Goal: Navigation & Orientation: Understand site structure

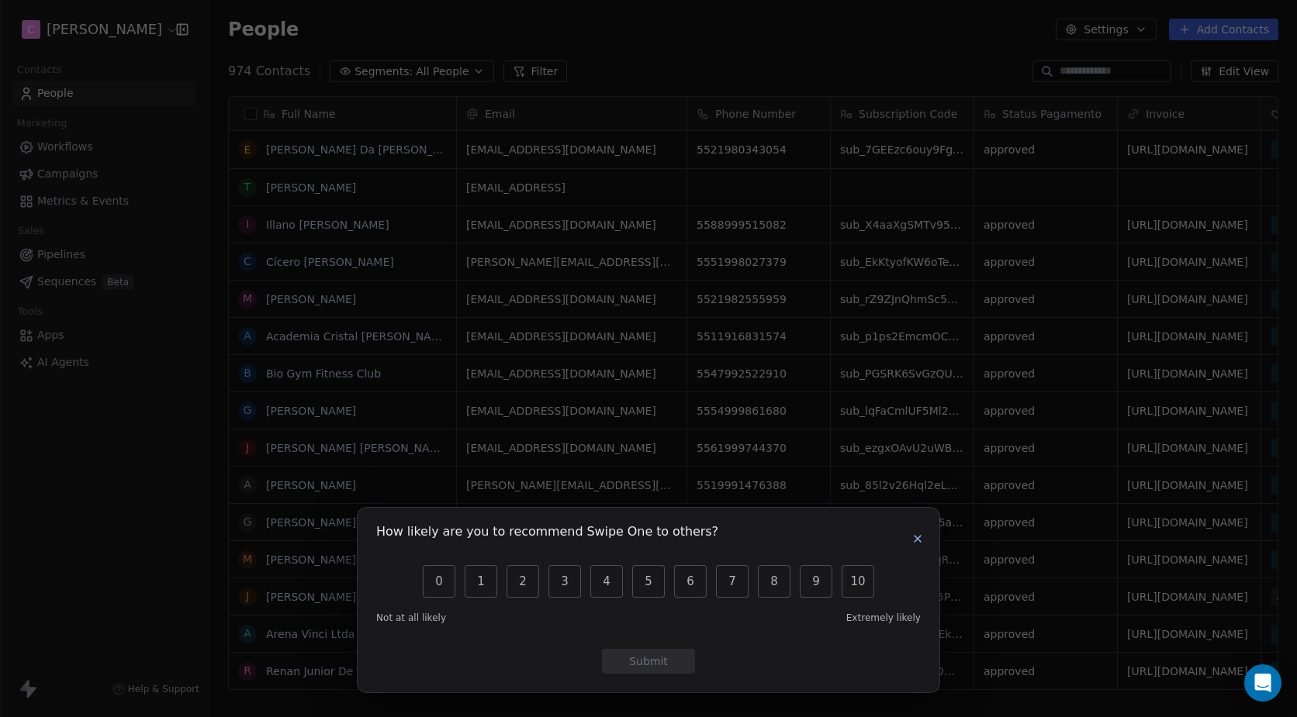
scroll to position [620, 1076]
click at [923, 536] on icon "button" at bounding box center [917, 539] width 12 height 12
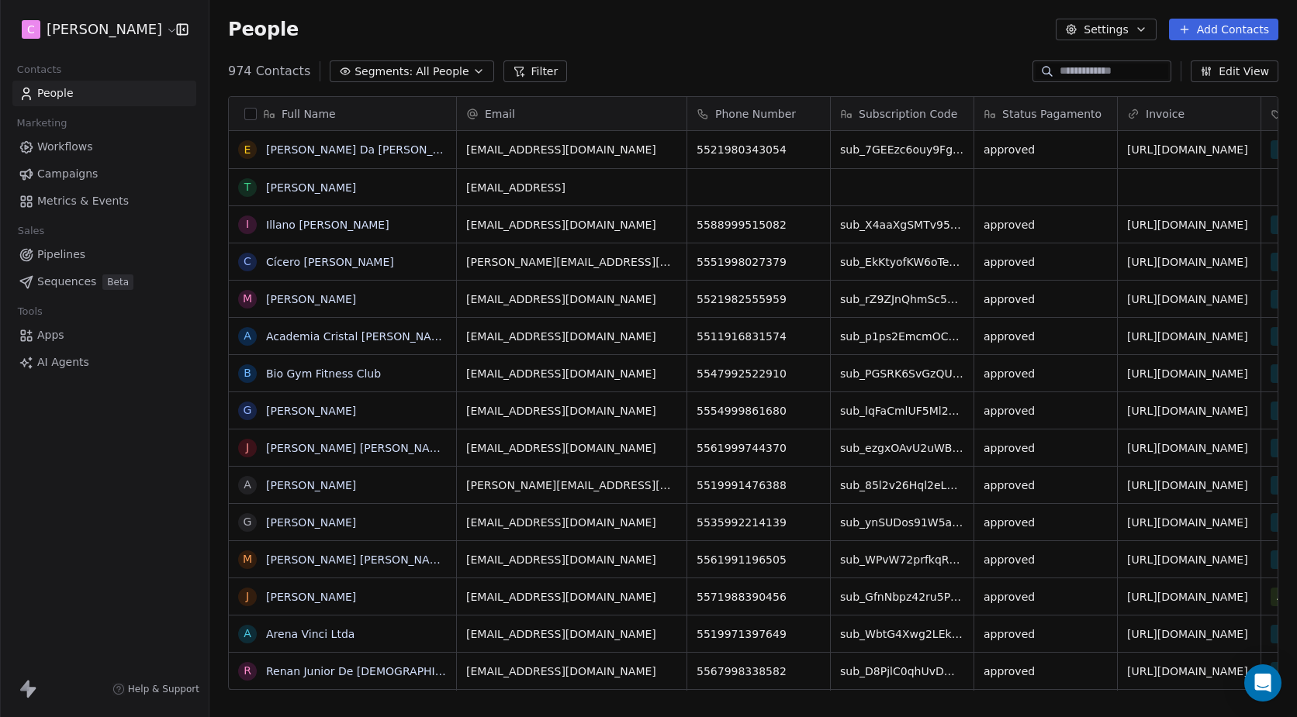
click at [124, 141] on link "Workflows" at bounding box center [104, 147] width 184 height 26
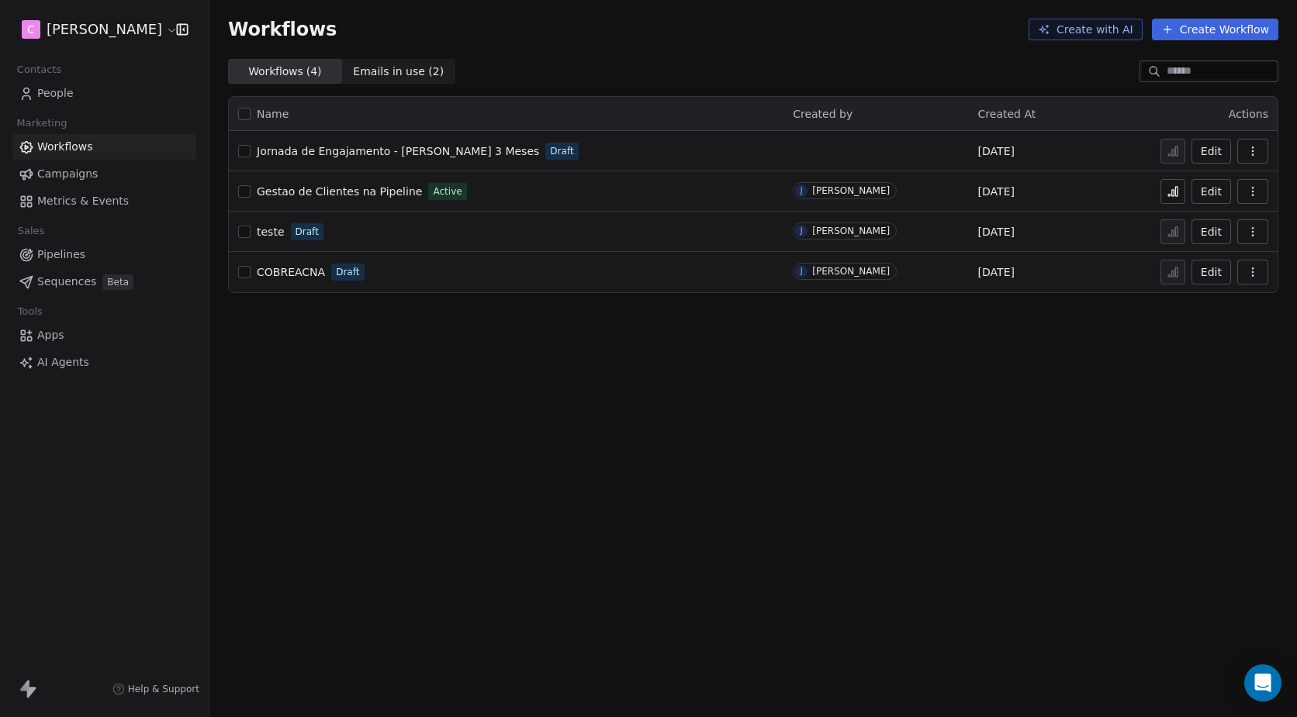
click at [84, 252] on span "Pipelines" at bounding box center [61, 255] width 48 height 16
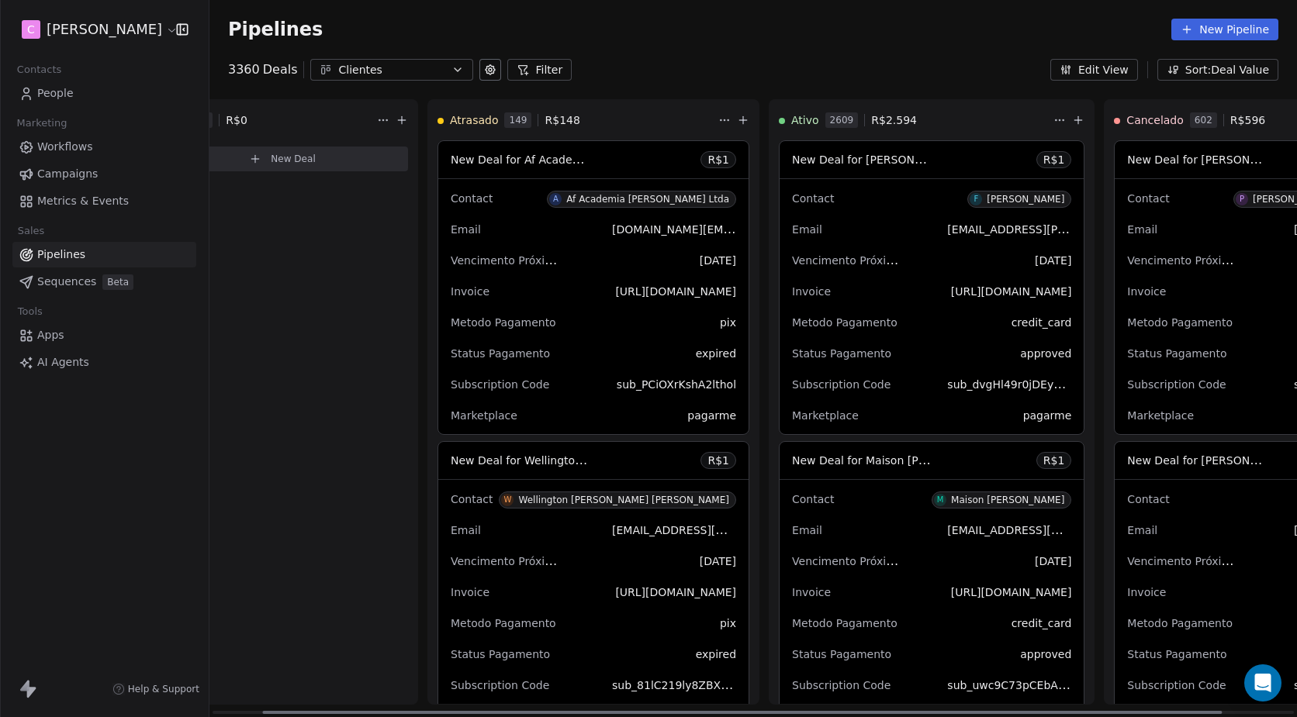
scroll to position [0, 138]
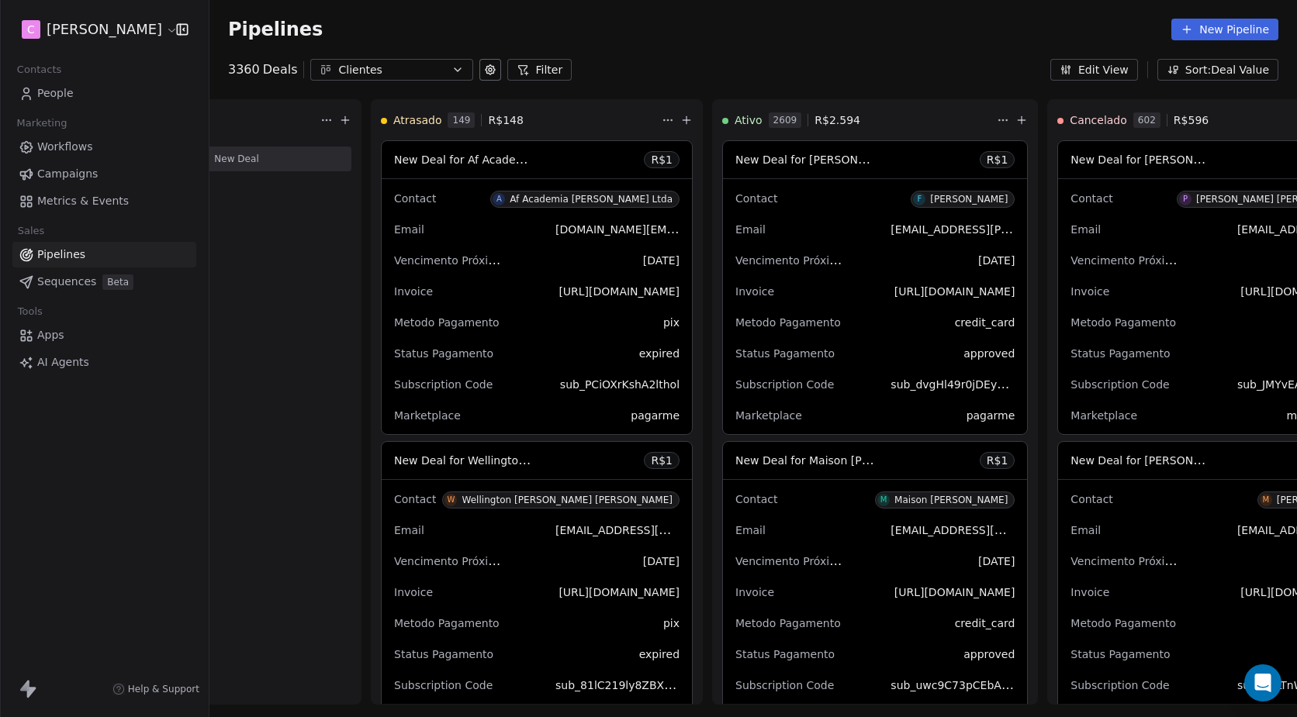
click at [1212, 74] on button "Sort: Deal Value" at bounding box center [1217, 70] width 121 height 22
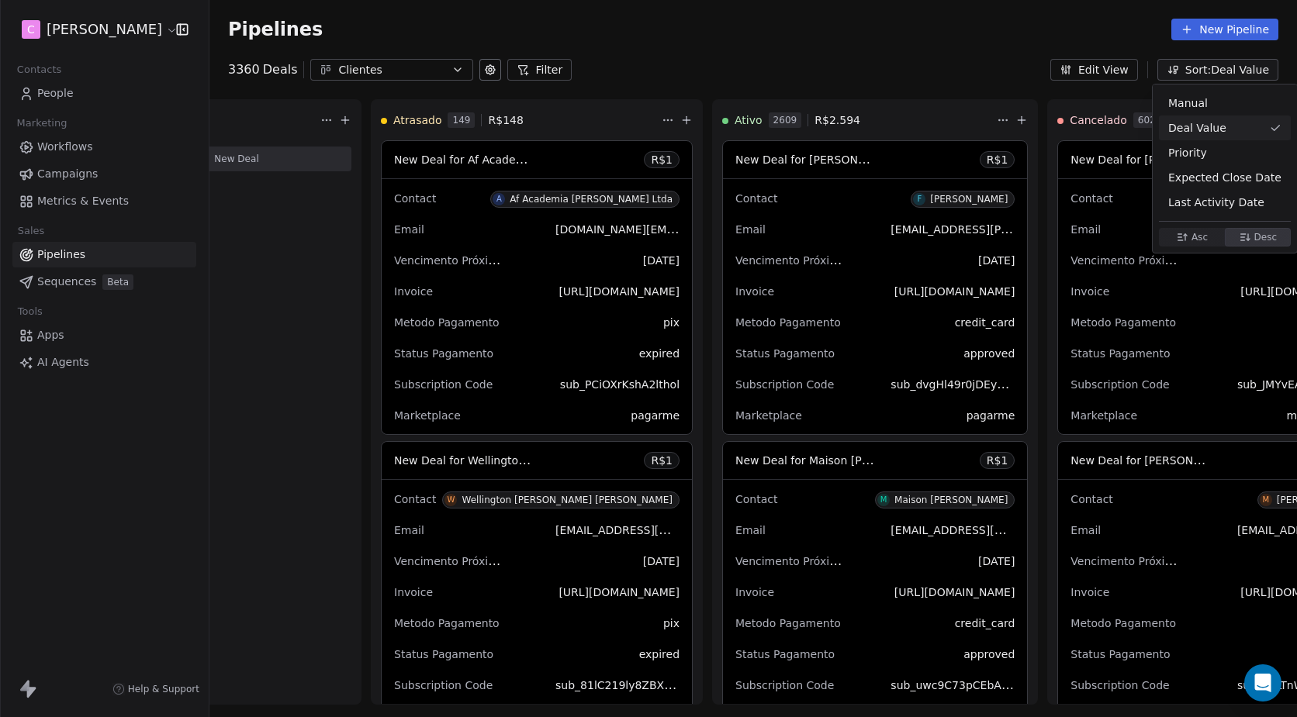
click at [1212, 74] on html "C [PERSON_NAME] Contacts People Marketing Workflows Campaigns Metrics & Events …" at bounding box center [648, 417] width 1297 height 834
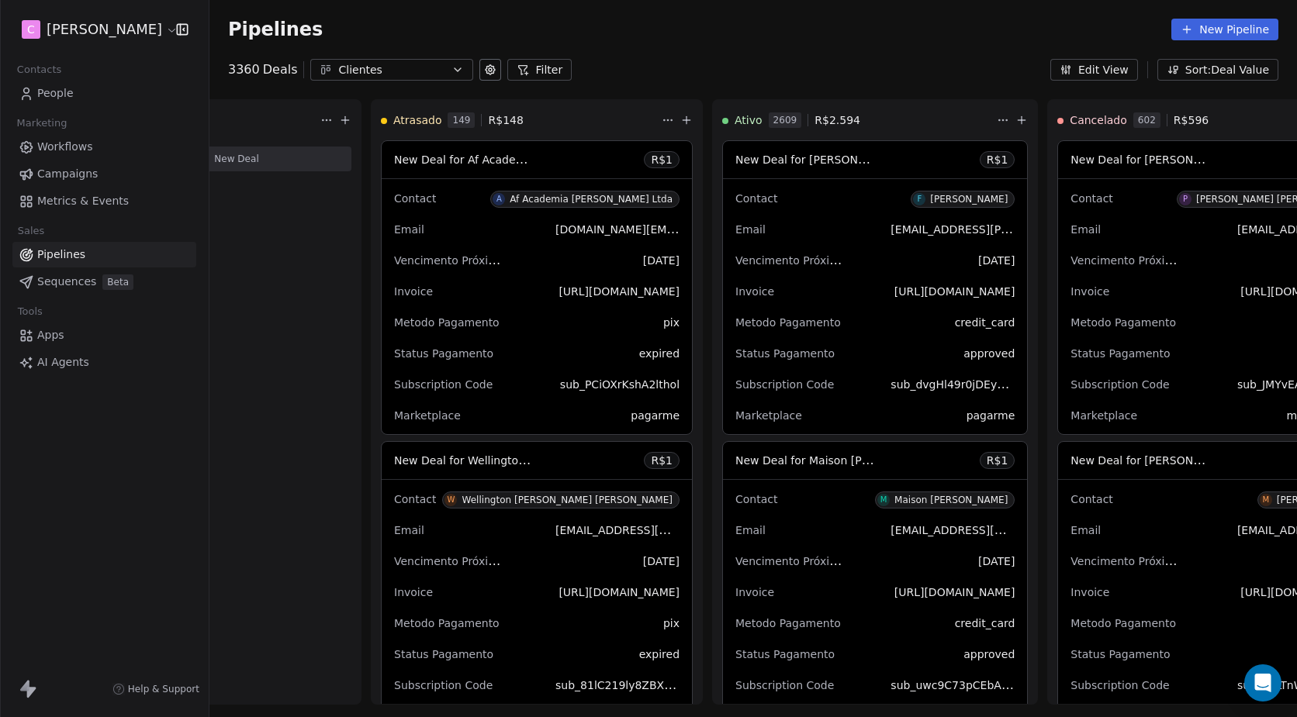
click at [1121, 74] on button "Edit View" at bounding box center [1094, 70] width 88 height 22
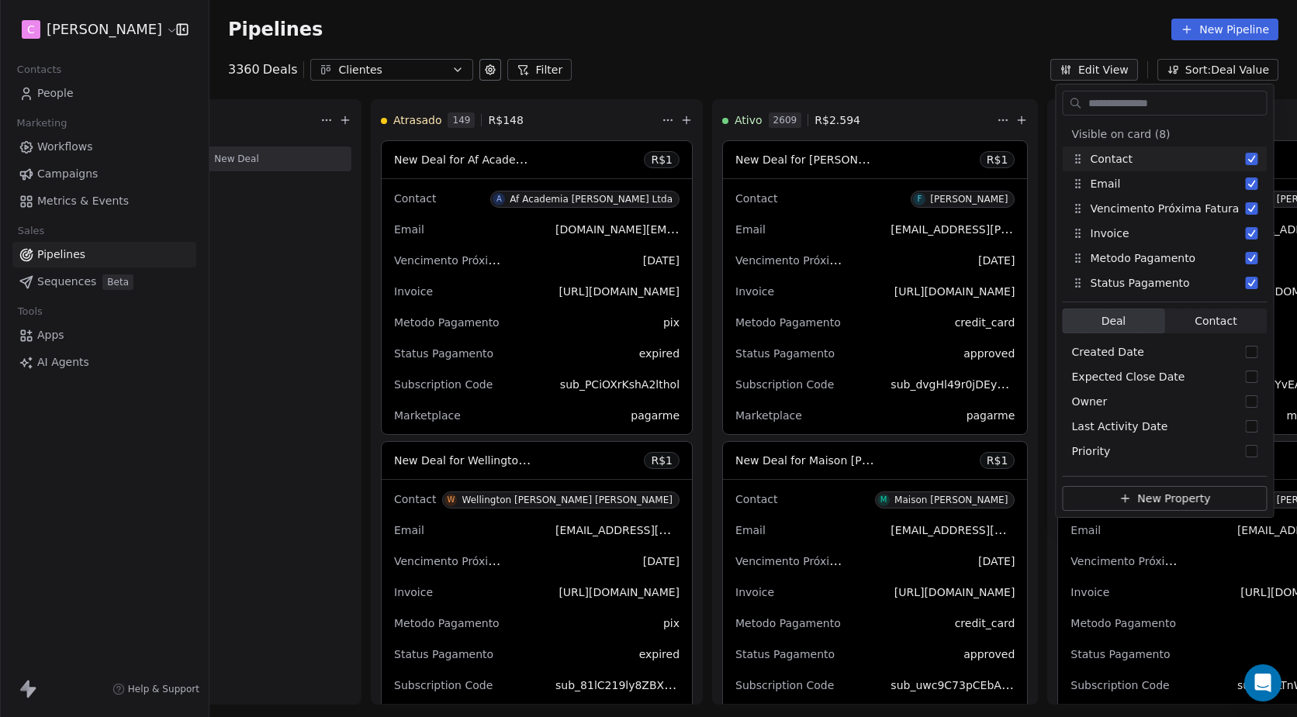
click at [1121, 74] on button "Edit View" at bounding box center [1094, 70] width 88 height 22
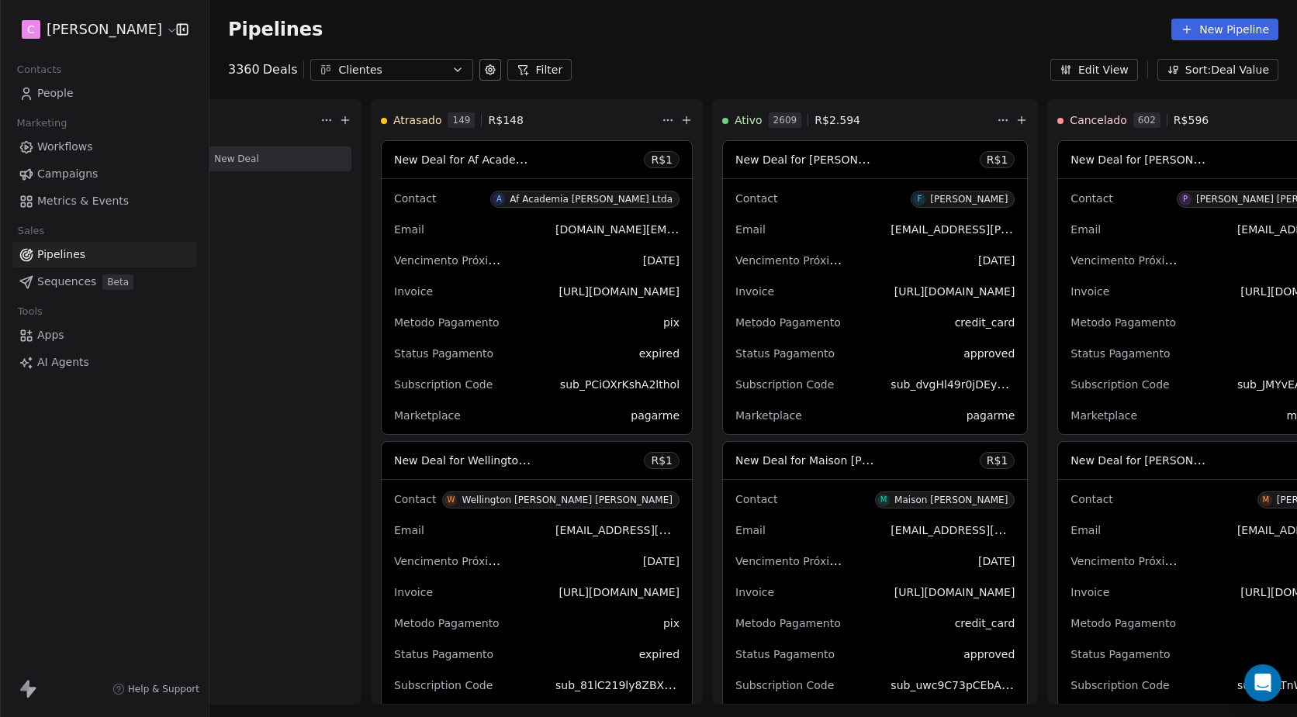
click at [492, 71] on button at bounding box center [490, 70] width 22 height 22
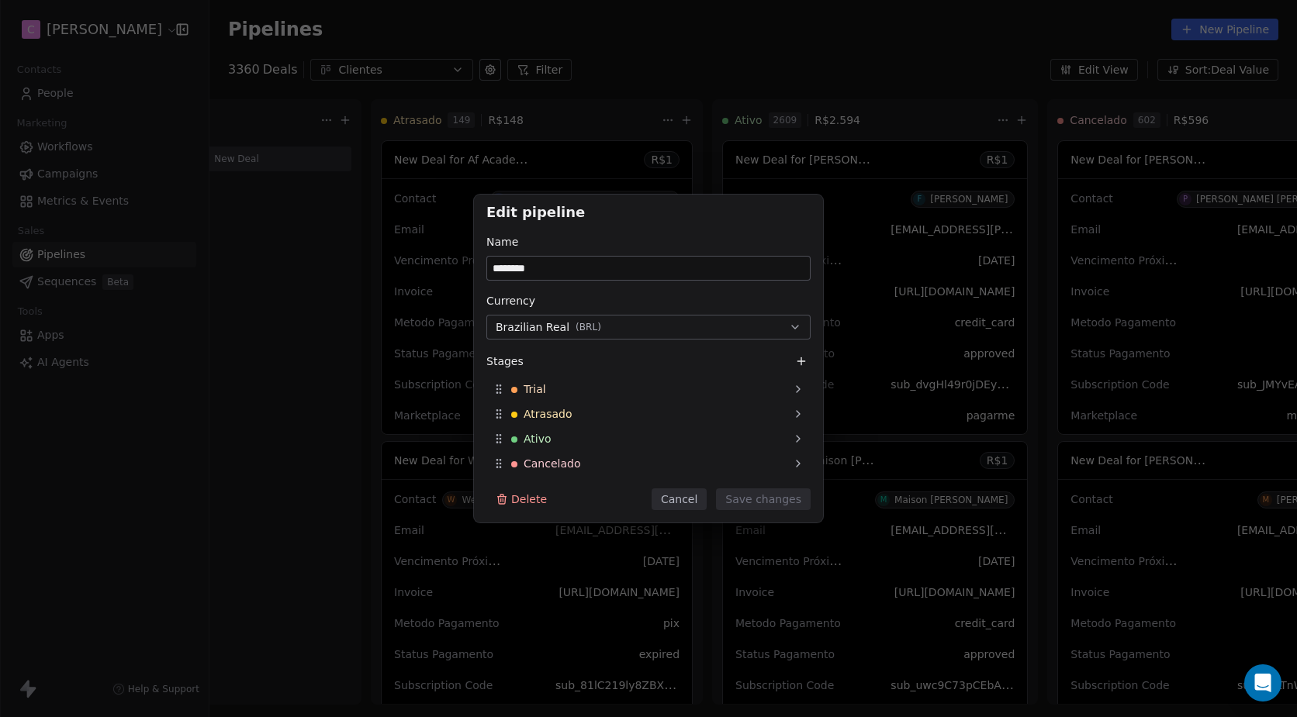
click at [602, 63] on div "Edit pipeline Name ******** Currency Brazilian Real ( BRL ) Stages Trial Atrasa…" at bounding box center [648, 358] width 1297 height 717
click at [535, 75] on div "Edit pipeline Name ******** Currency Brazilian Real ( BRL ) Stages Trial Atrasa…" at bounding box center [648, 358] width 1297 height 717
click at [686, 498] on button "Cancel" at bounding box center [678, 500] width 55 height 22
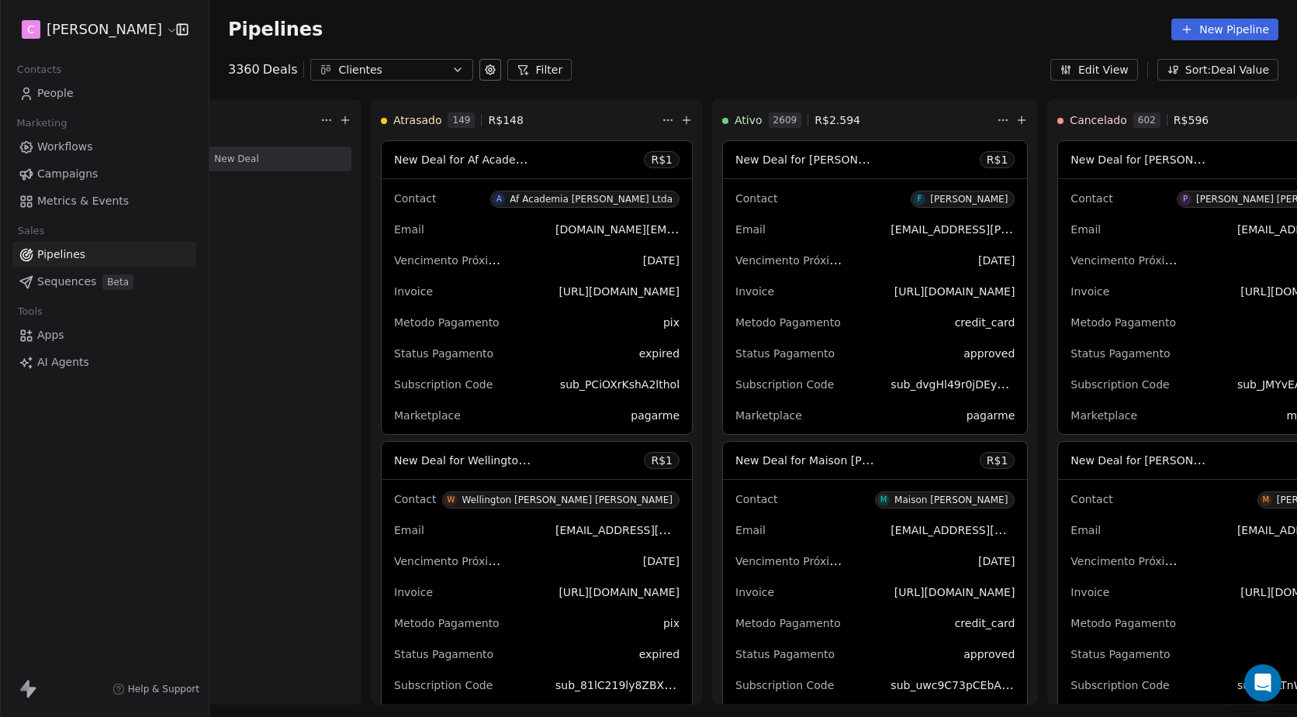
click at [535, 72] on button "Filter" at bounding box center [539, 70] width 64 height 22
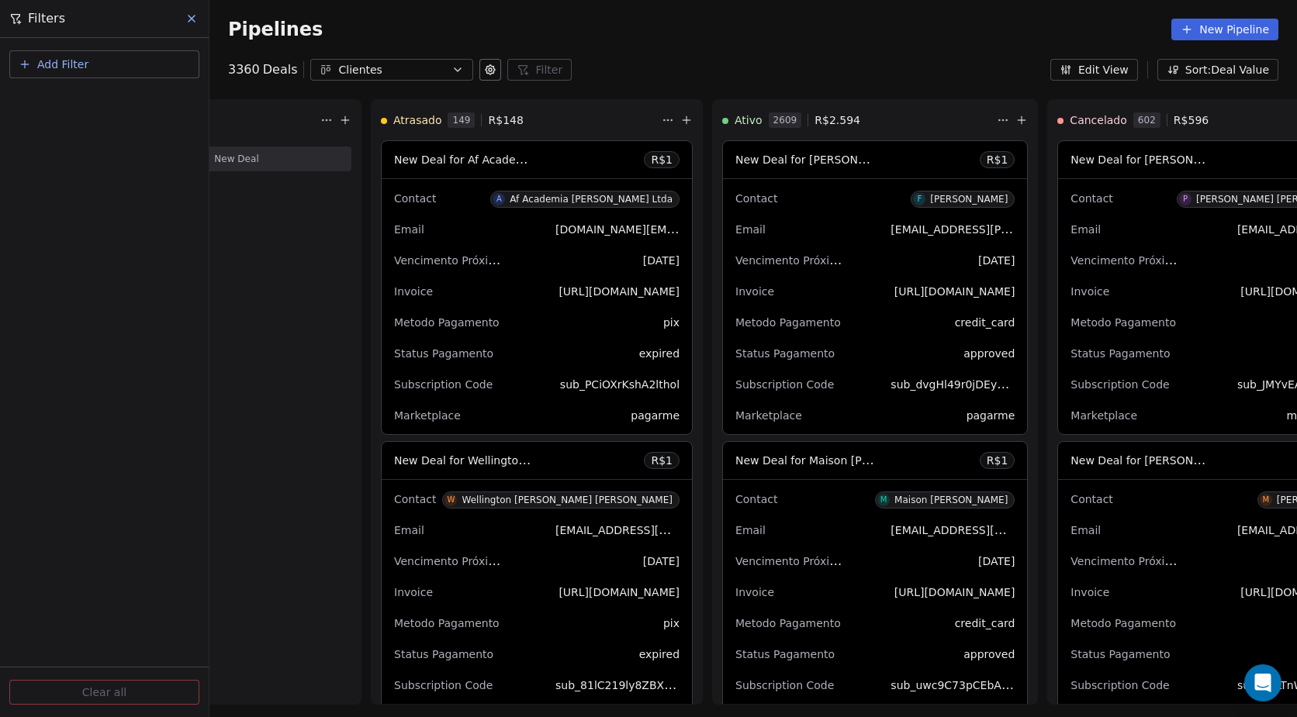
click at [612, 40] on div "Pipelines New Pipeline" at bounding box center [752, 29] width 1087 height 59
click at [95, 60] on button "Add Filter" at bounding box center [104, 64] width 190 height 28
click at [140, 100] on div "Deal properties" at bounding box center [104, 101] width 157 height 16
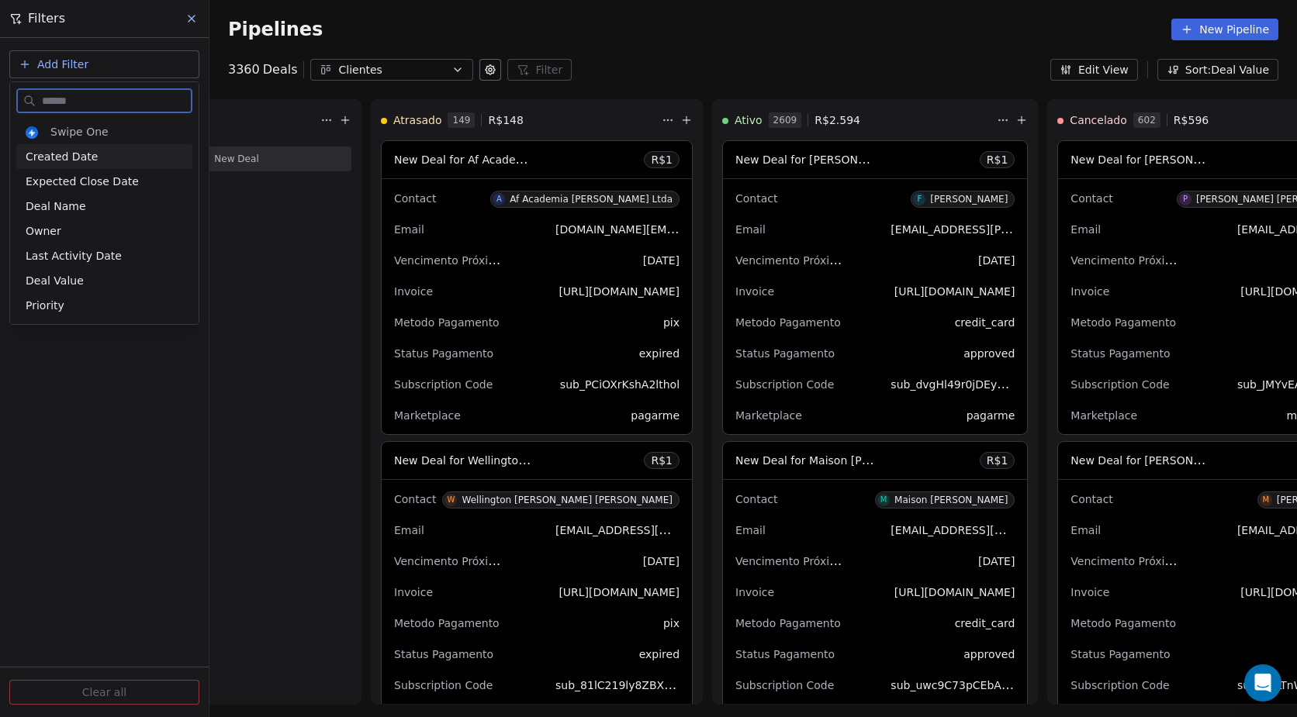
click at [117, 157] on div "Created Date" at bounding box center [104, 157] width 157 height 16
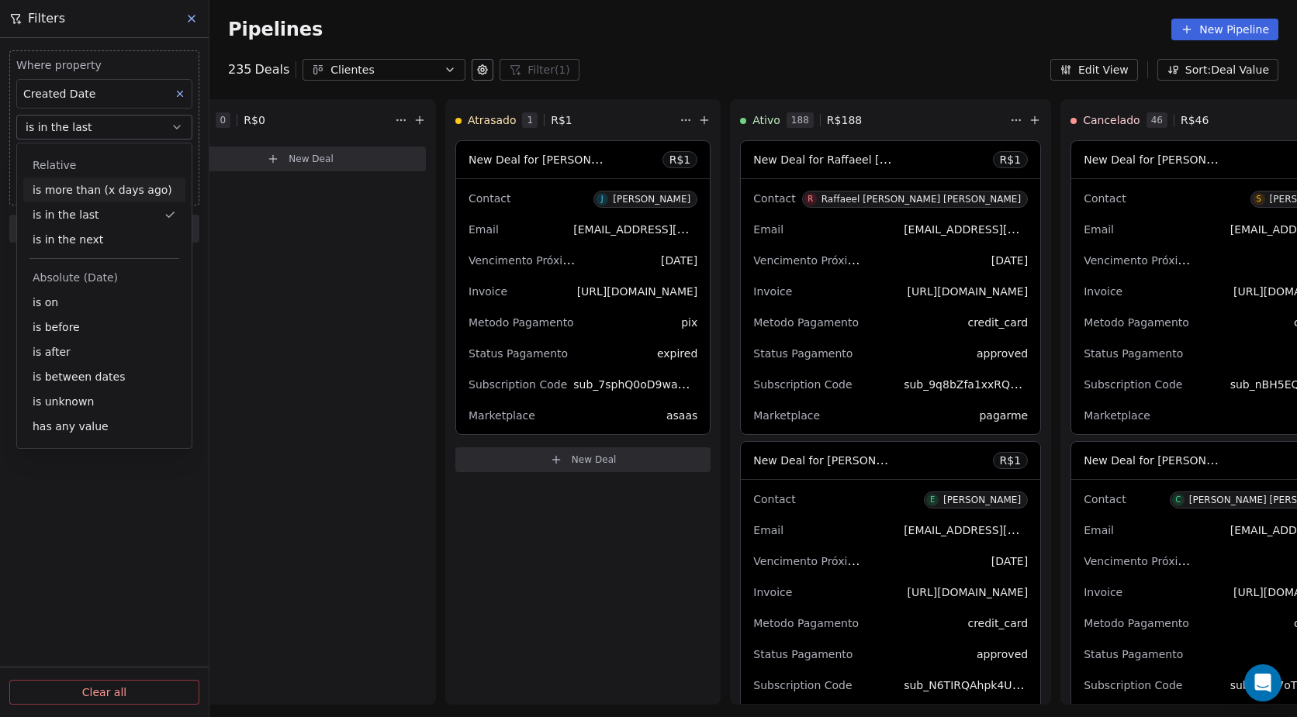
click at [149, 195] on div "is more than (x days ago)" at bounding box center [104, 190] width 162 height 25
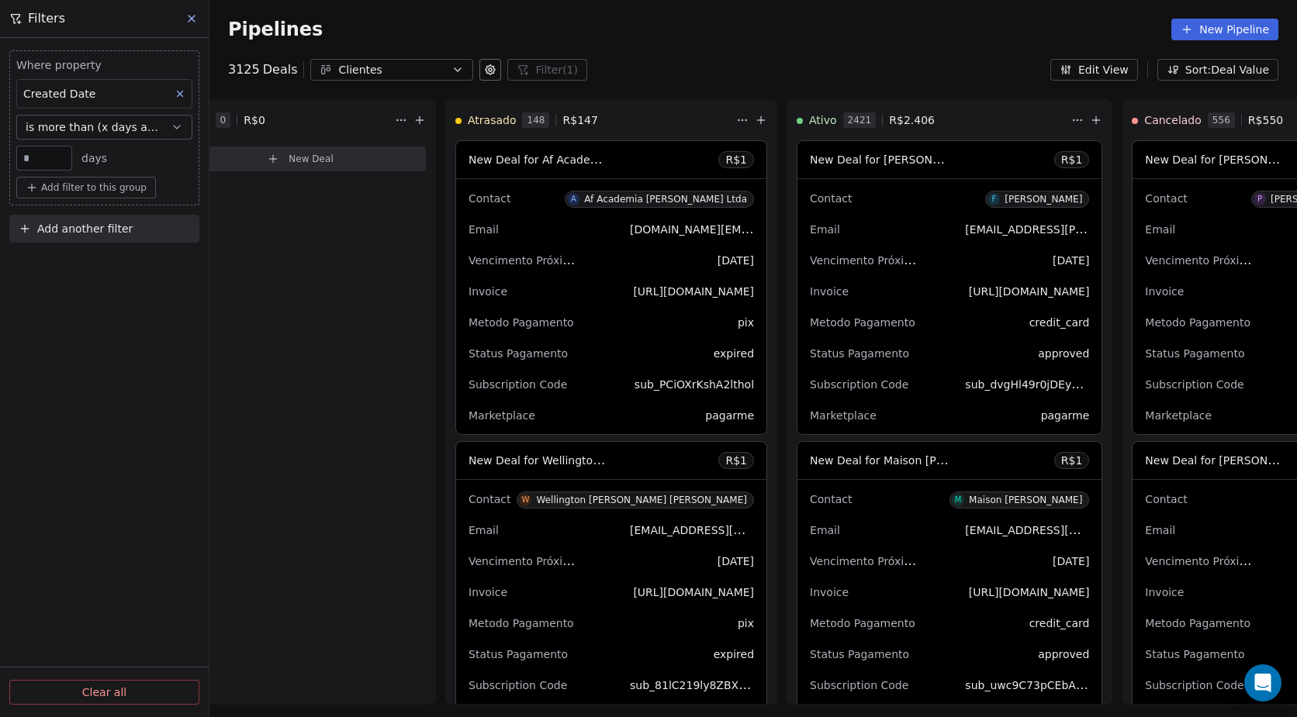
click at [734, 29] on div "Pipelines New Pipeline" at bounding box center [753, 30] width 1050 height 22
click at [191, 9] on button at bounding box center [192, 19] width 23 height 22
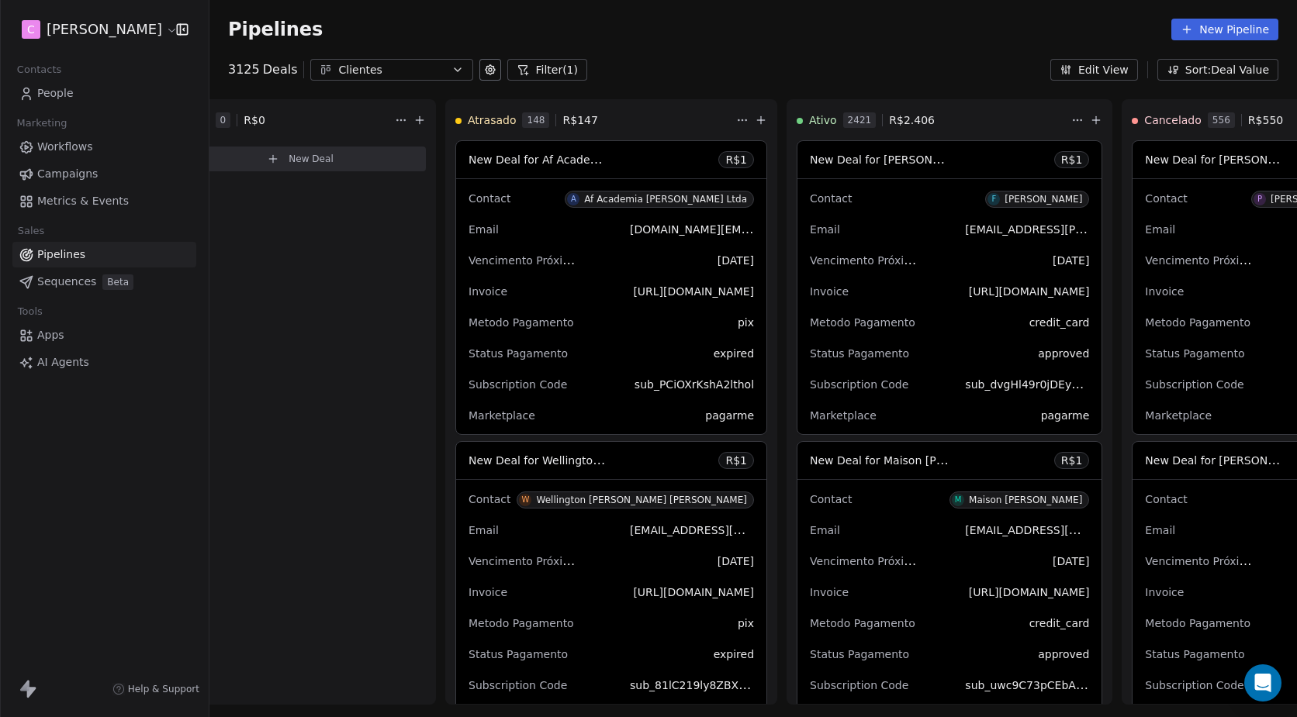
click at [89, 281] on span "Sequences" at bounding box center [66, 282] width 59 height 16
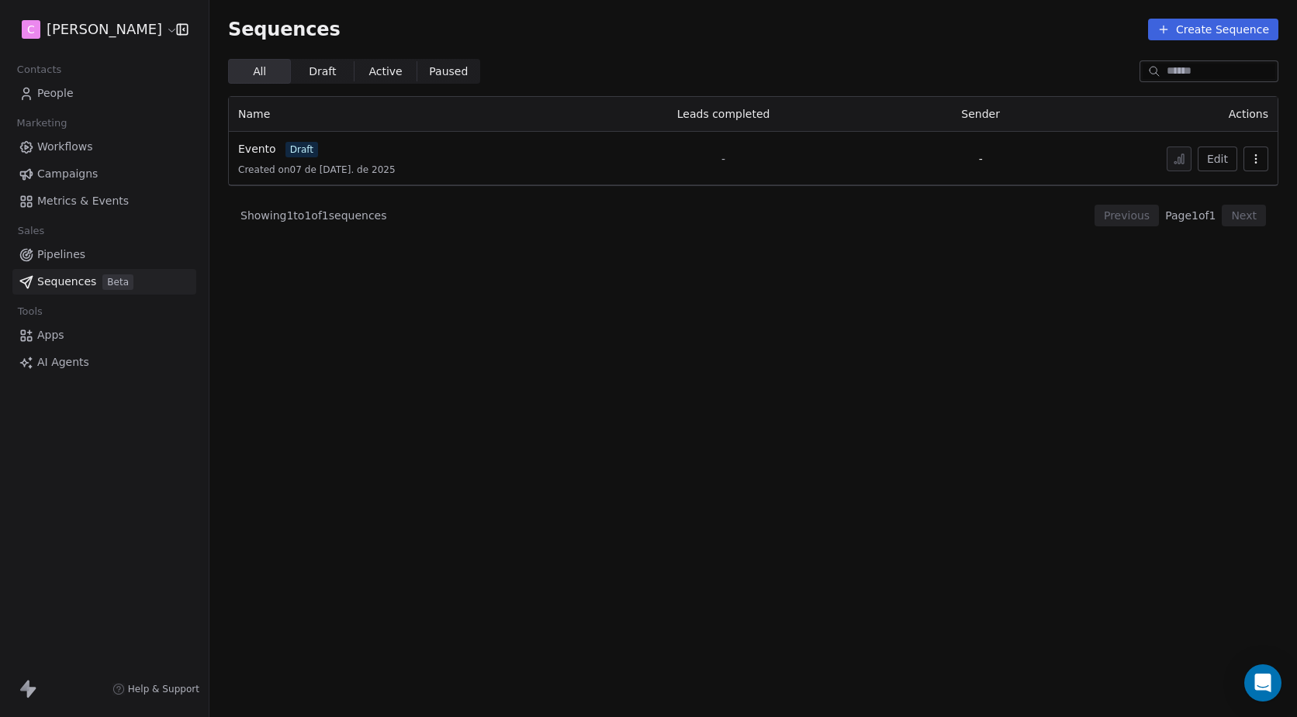
click at [95, 339] on link "Apps" at bounding box center [104, 336] width 184 height 26
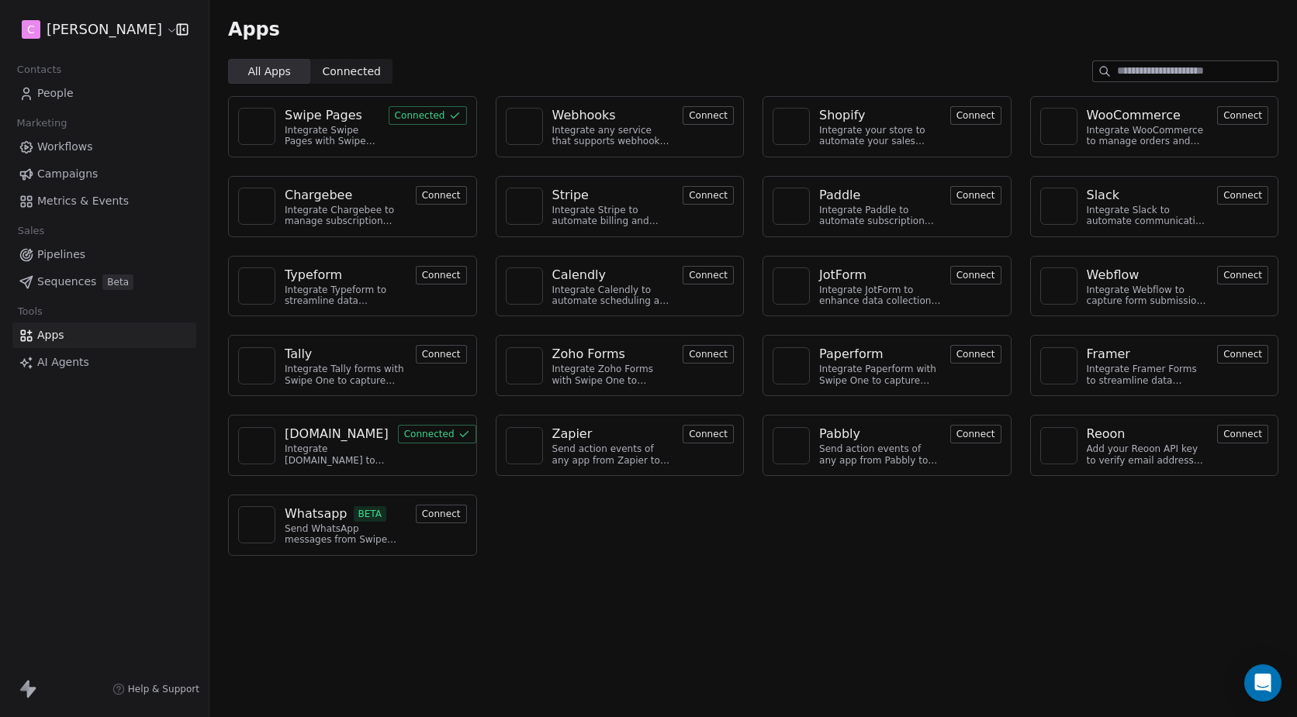
click at [90, 360] on link "AI Agents" at bounding box center [104, 363] width 184 height 26
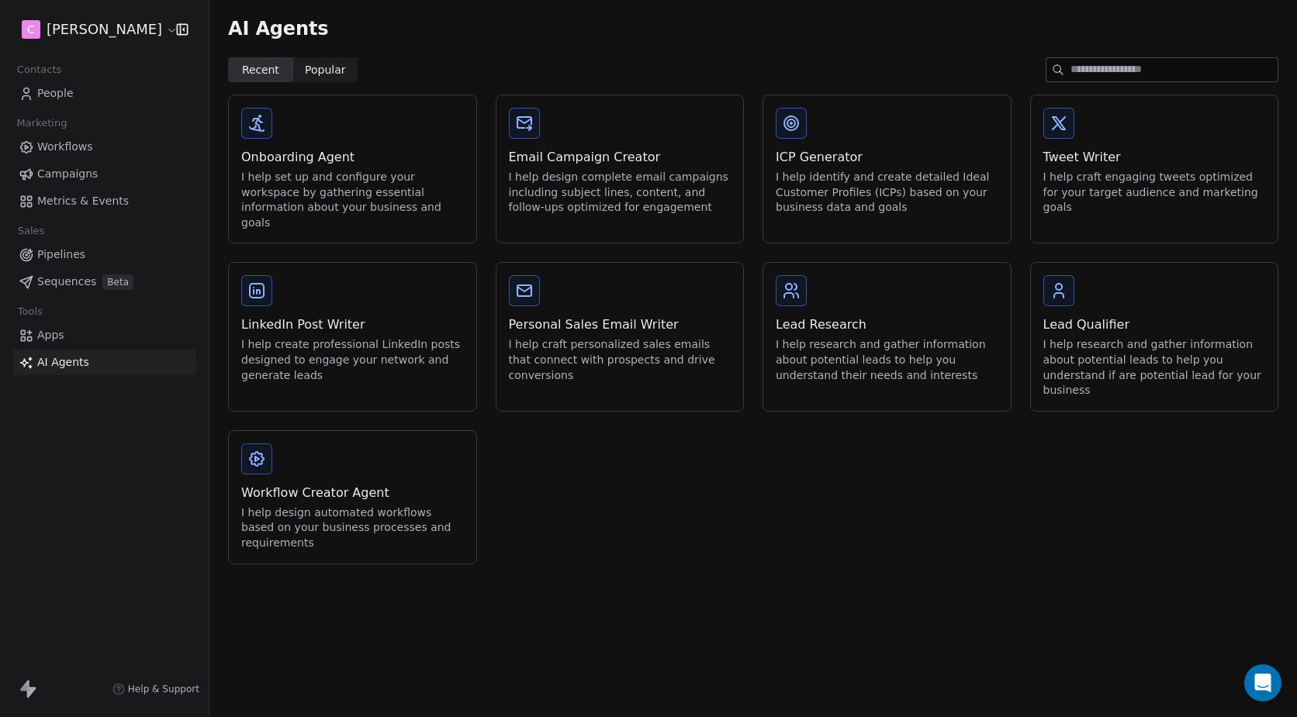
click at [70, 98] on span "People" at bounding box center [55, 93] width 36 height 16
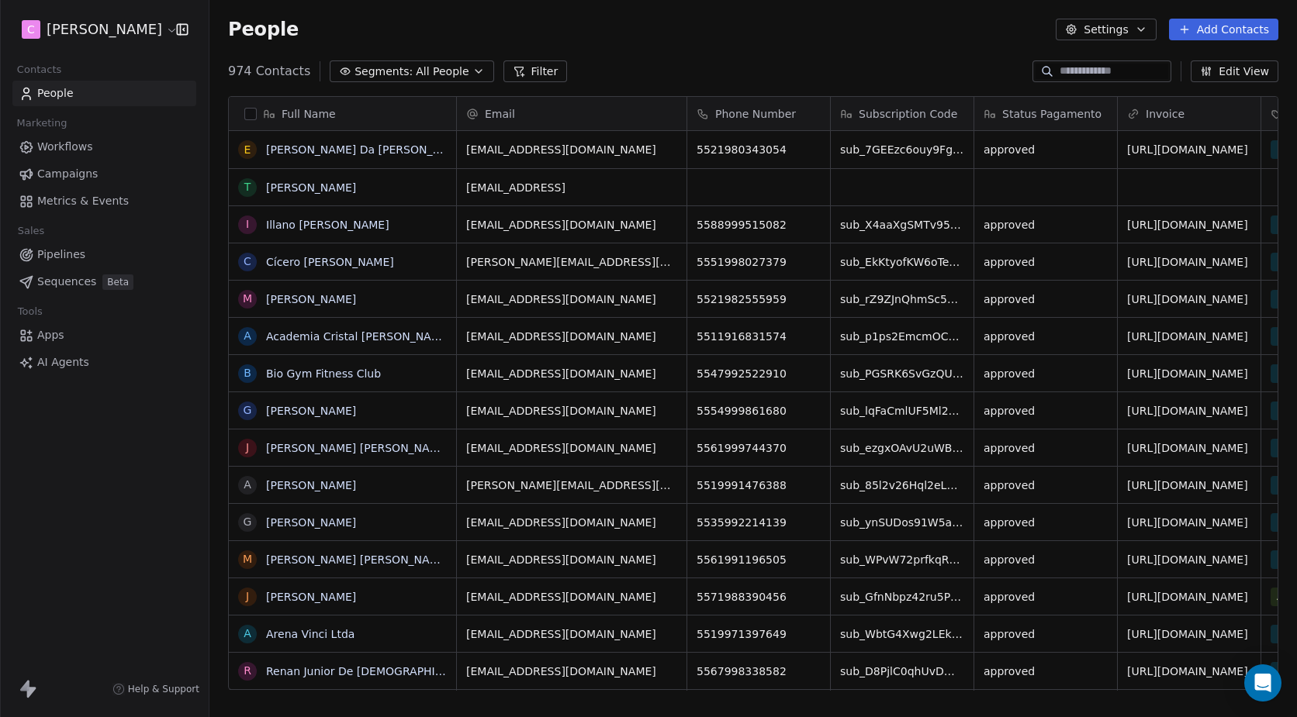
scroll to position [620, 1076]
